Goal: Entertainment & Leisure: Consume media (video, audio)

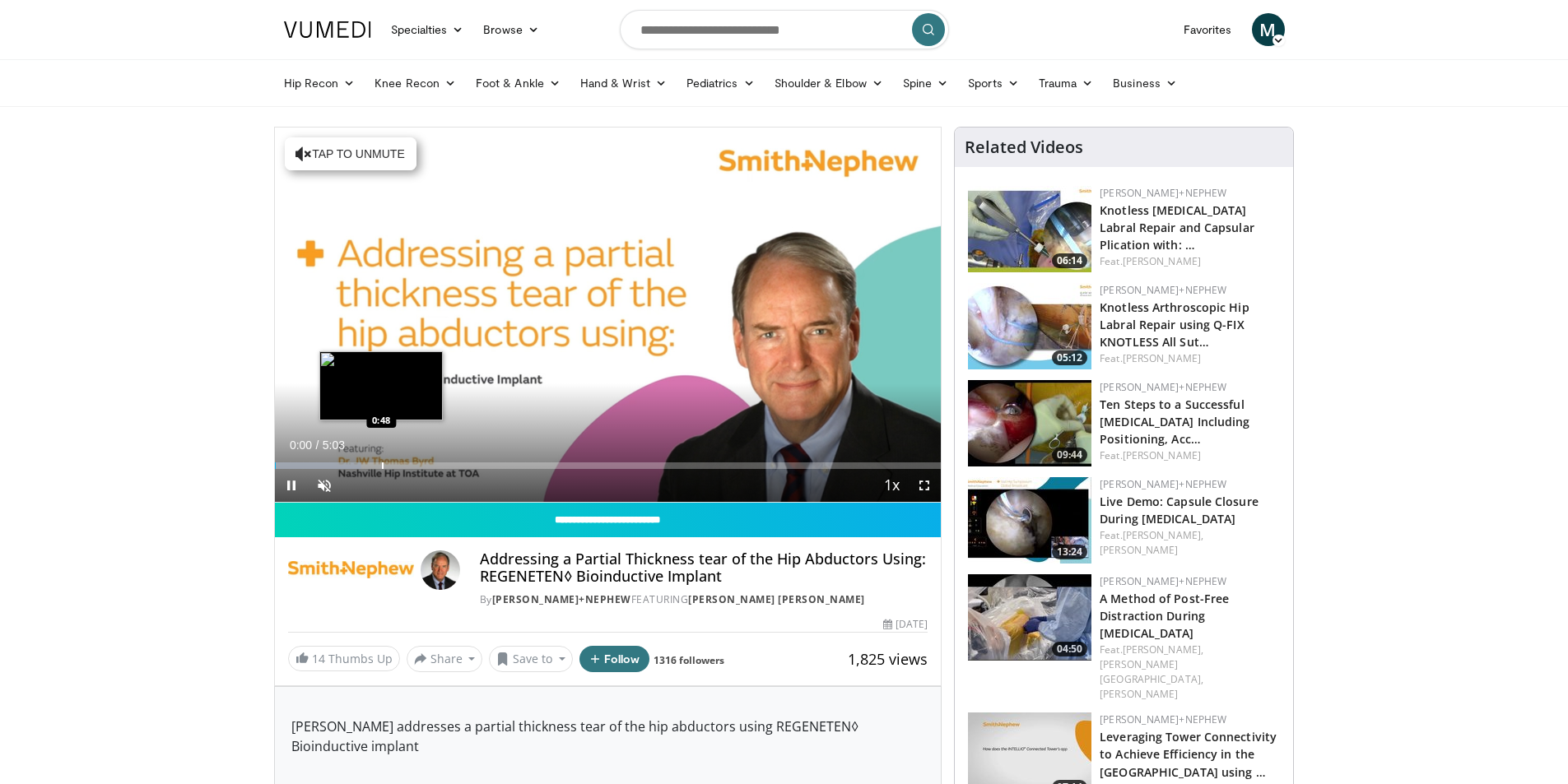
click at [382, 465] on div "Progress Bar" at bounding box center [383, 465] width 2 height 7
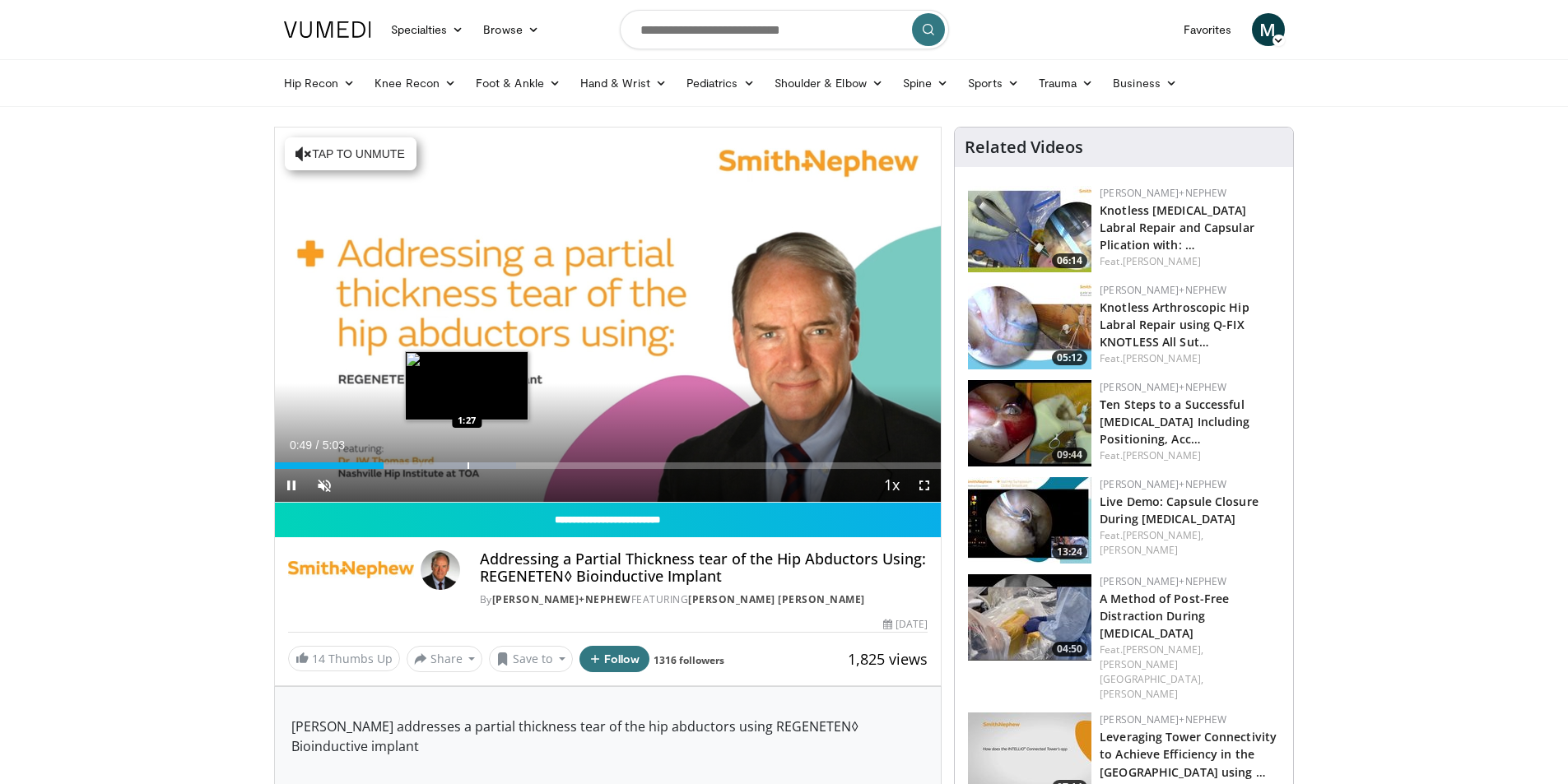
click at [467, 466] on div "Progress Bar" at bounding box center [468, 465] width 2 height 7
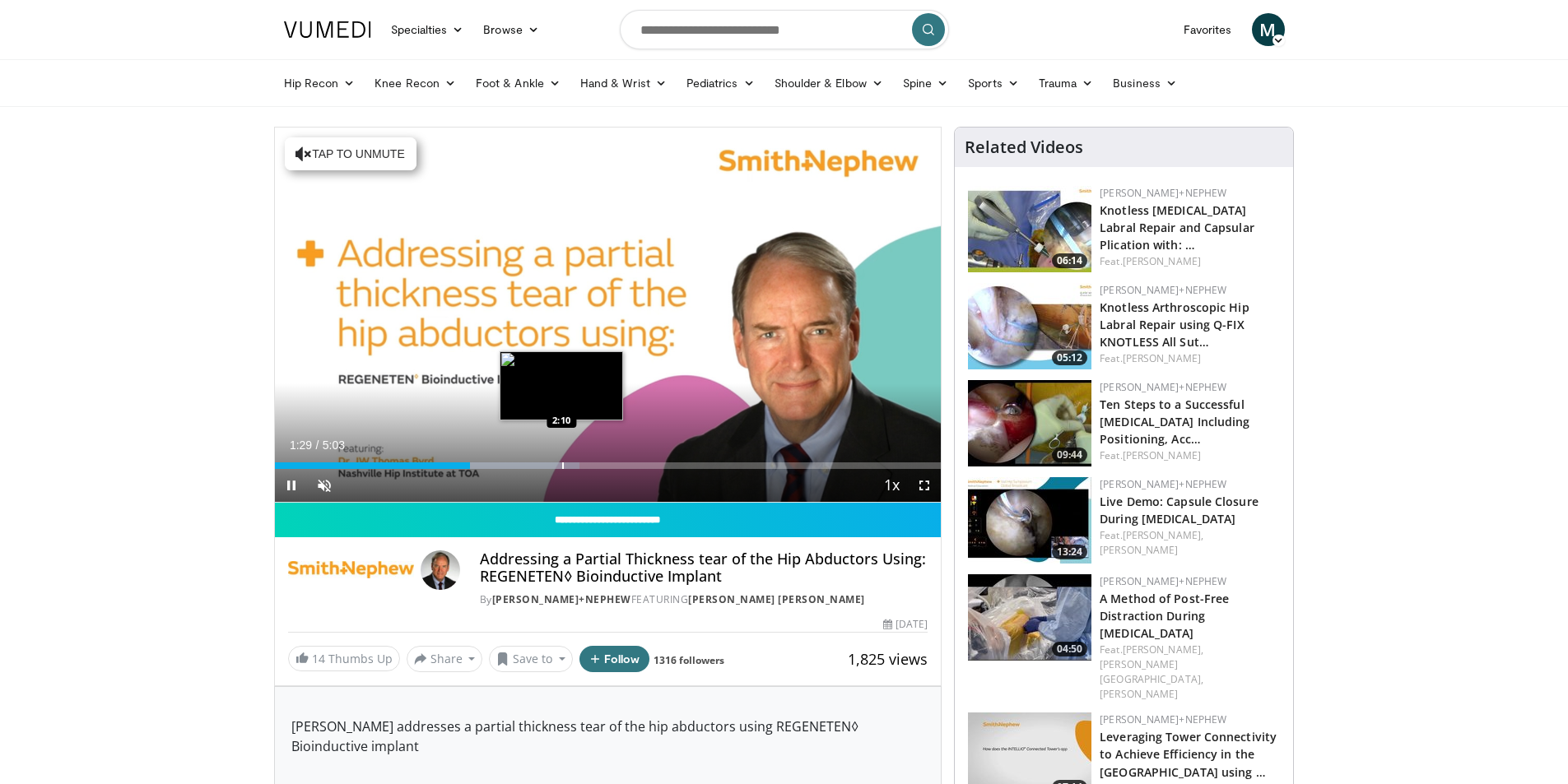
click at [562, 468] on div "Progress Bar" at bounding box center [563, 465] width 2 height 7
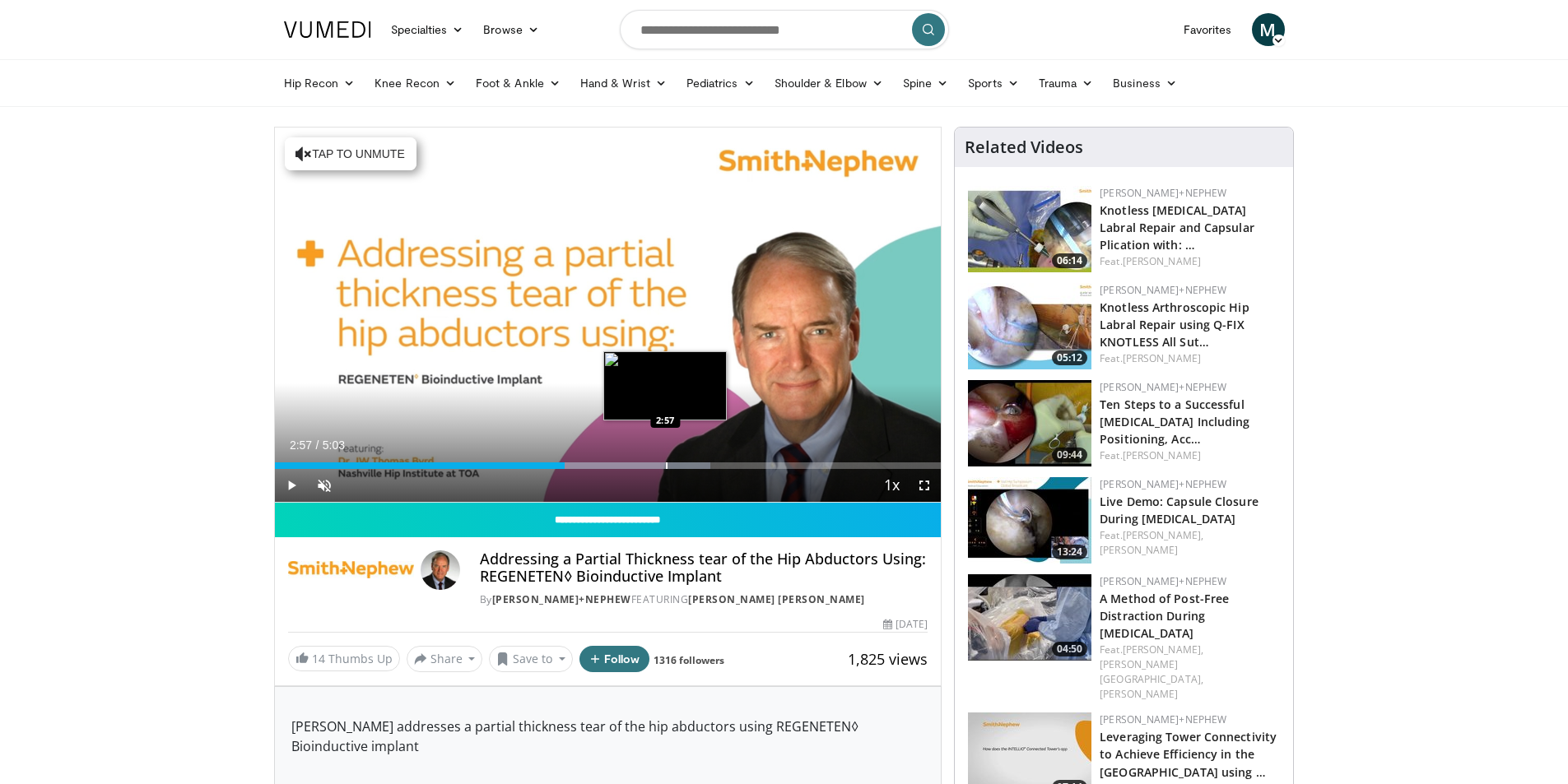
click at [666, 467] on div "Progress Bar" at bounding box center [667, 465] width 2 height 7
